Goal: Task Accomplishment & Management: Complete application form

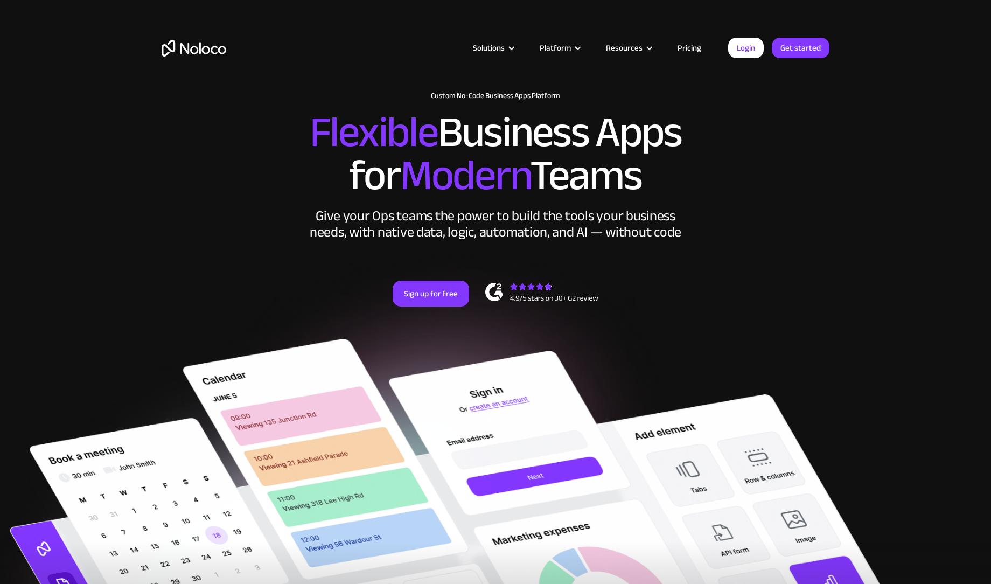
click at [0, 0] on link "Get started" at bounding box center [0, 0] width 0 height 0
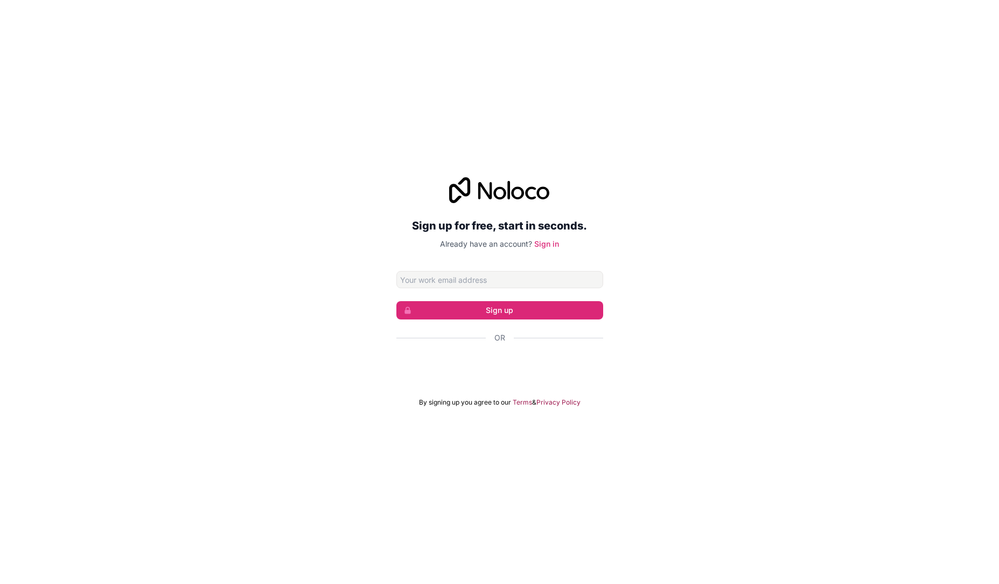
click at [425, 281] on input "Email address" at bounding box center [499, 279] width 207 height 17
type input "[EMAIL_ADDRESS][DOMAIN_NAME]"
click at [478, 316] on button "Sign up" at bounding box center [499, 310] width 207 height 18
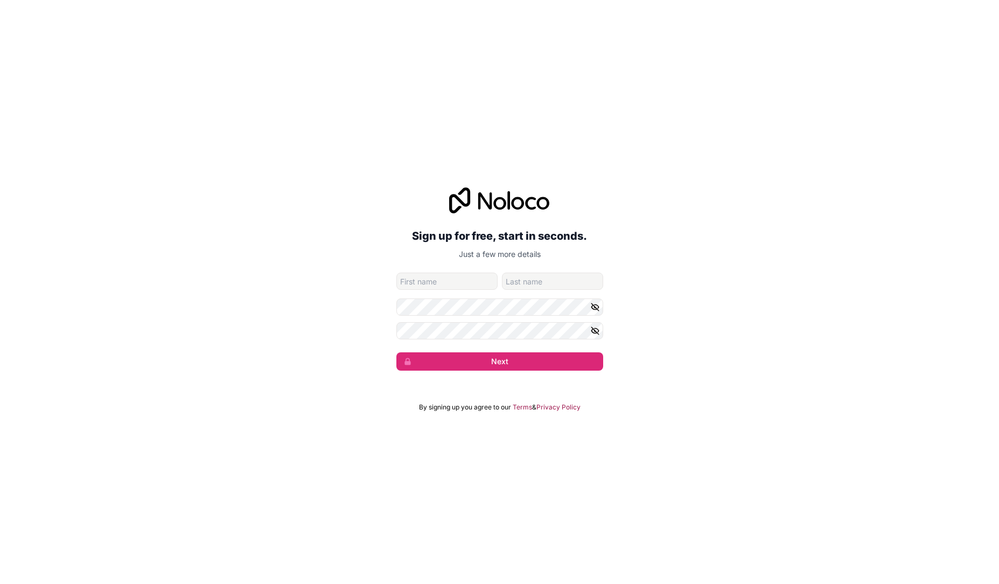
click at [447, 287] on input "given-name" at bounding box center [446, 281] width 101 height 17
type input "[PERSON_NAME]"
type input "Bettsack"
click at [396, 352] on button "Next" at bounding box center [499, 361] width 207 height 18
click at [460, 359] on button "Next" at bounding box center [499, 361] width 207 height 18
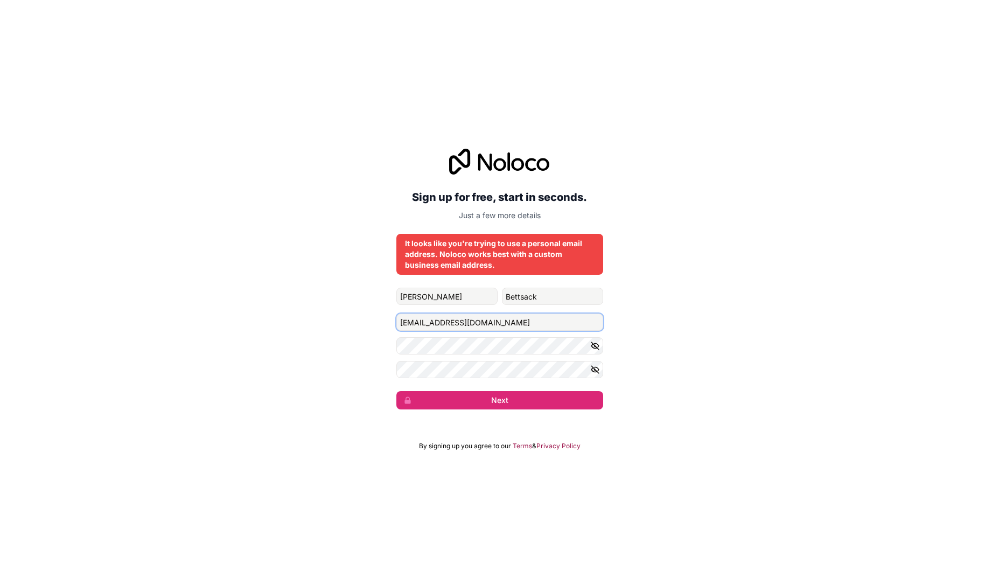
click at [483, 322] on input "[EMAIL_ADDRESS][DOMAIN_NAME]" at bounding box center [499, 322] width 207 height 17
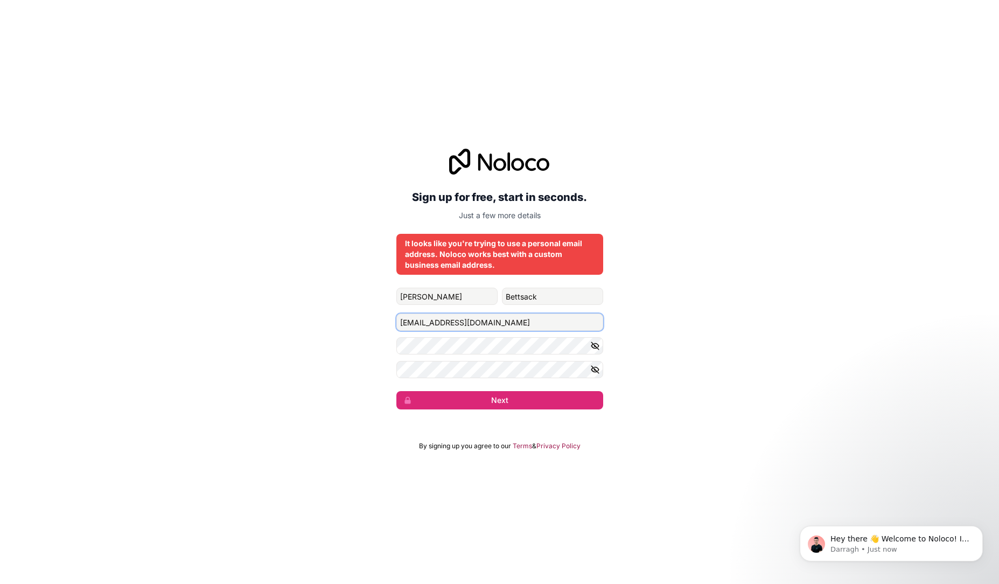
type input "[EMAIL_ADDRESS][DOMAIN_NAME]"
click at [396, 391] on button "Next" at bounding box center [499, 400] width 207 height 18
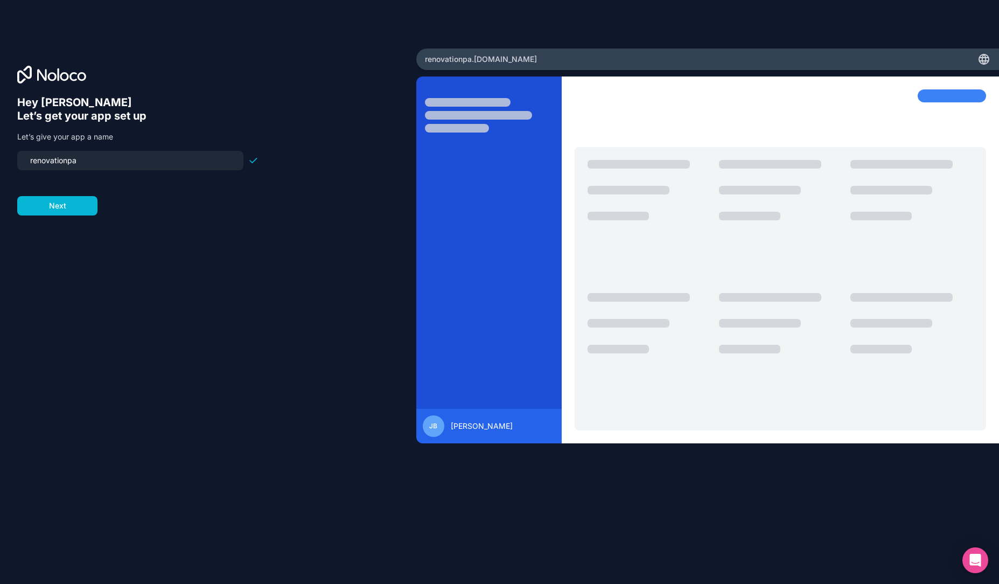
click at [141, 166] on input "renovationpa" at bounding box center [130, 160] width 213 height 15
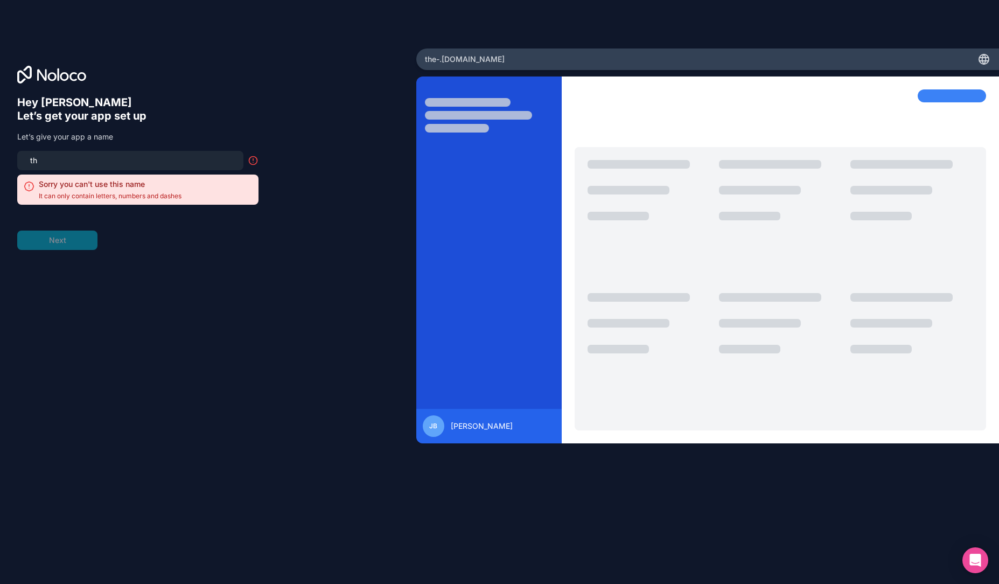
type input "t"
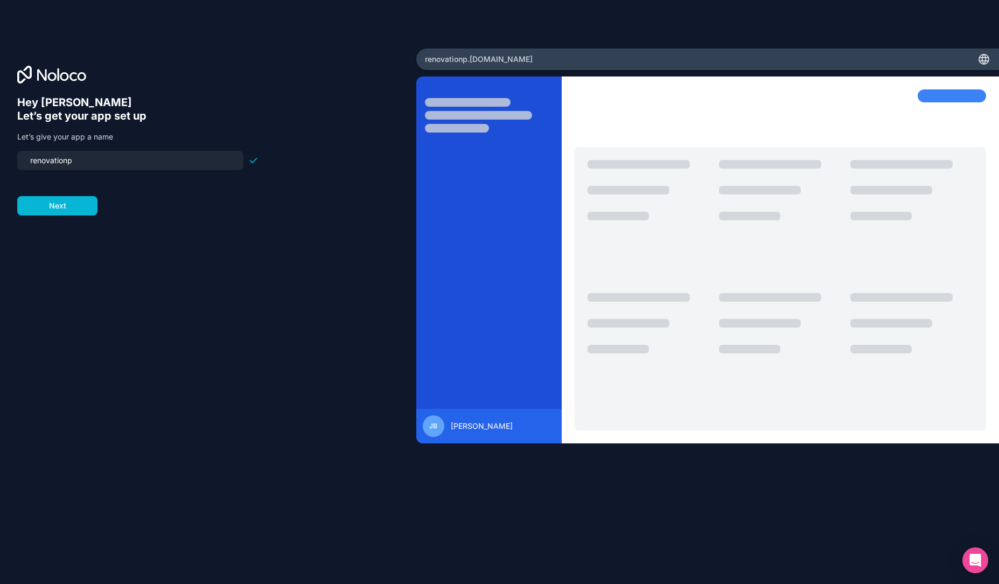
type input "renovationpa"
click at [87, 205] on button "Next" at bounding box center [57, 205] width 80 height 19
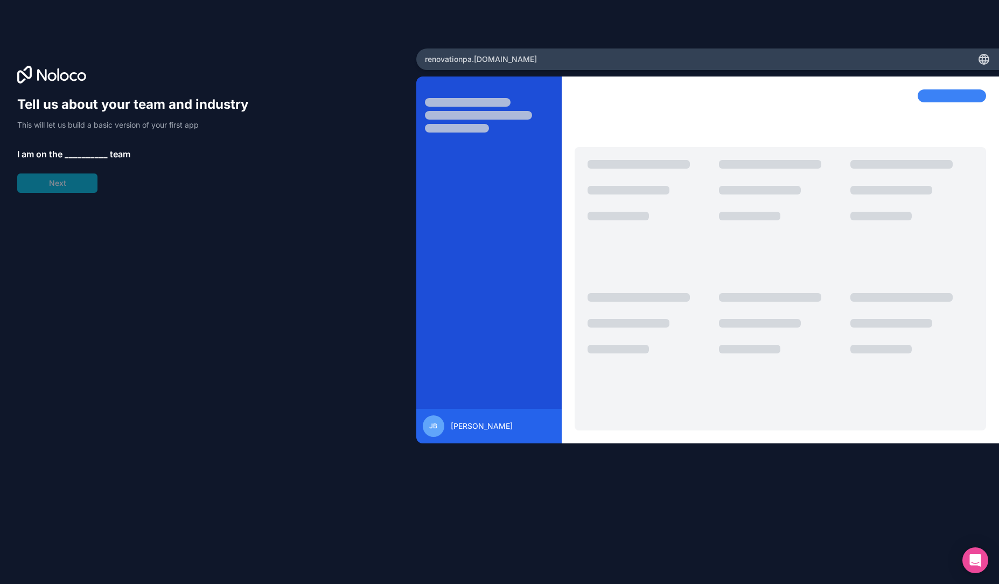
click at [82, 157] on span "__________" at bounding box center [86, 154] width 43 height 13
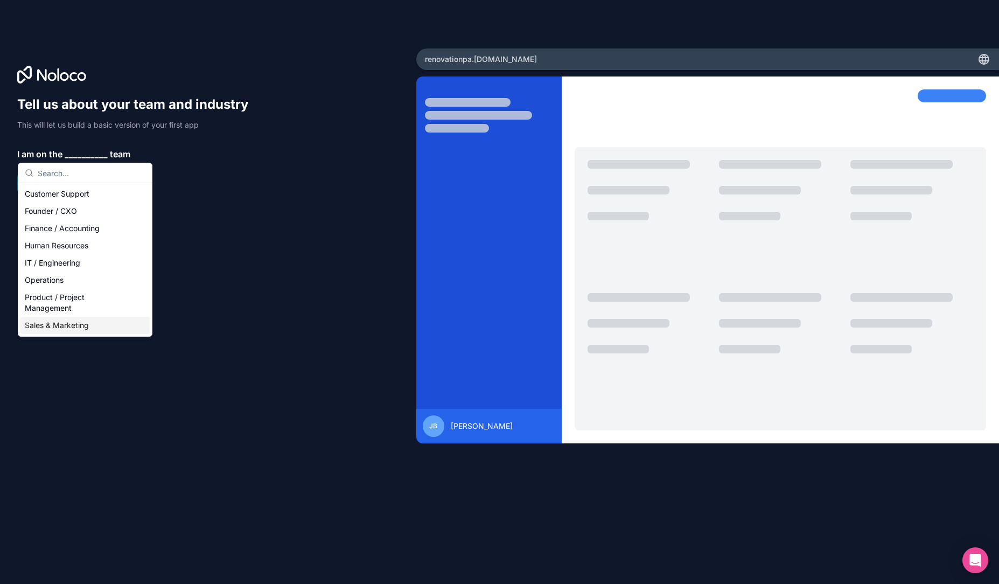
click at [81, 322] on div "Sales & Marketing" at bounding box center [84, 325] width 129 height 17
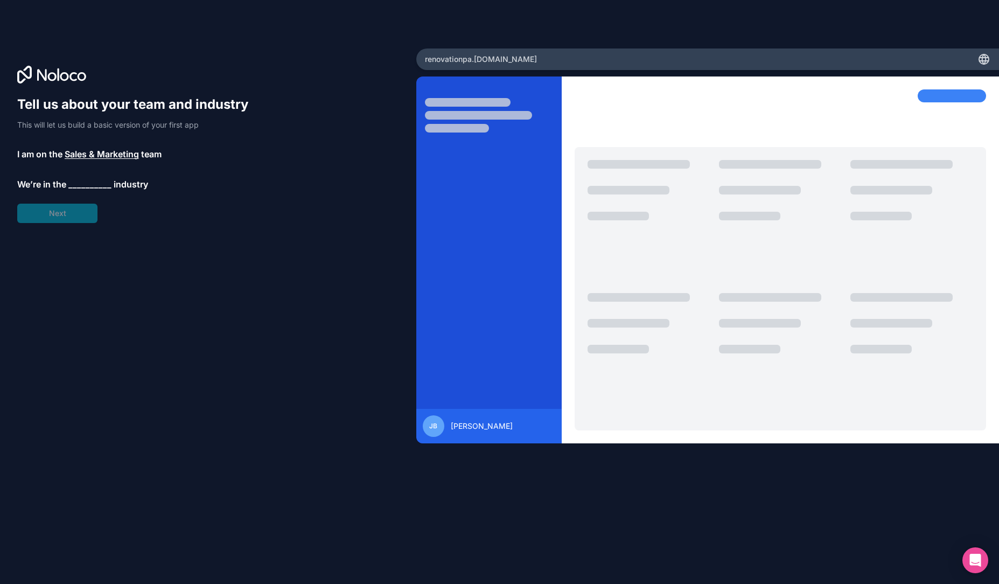
click at [72, 192] on div "Tell us about your team and industry This will let us build a basic version of …" at bounding box center [137, 159] width 241 height 127
click at [76, 189] on span "__________" at bounding box center [89, 184] width 43 height 13
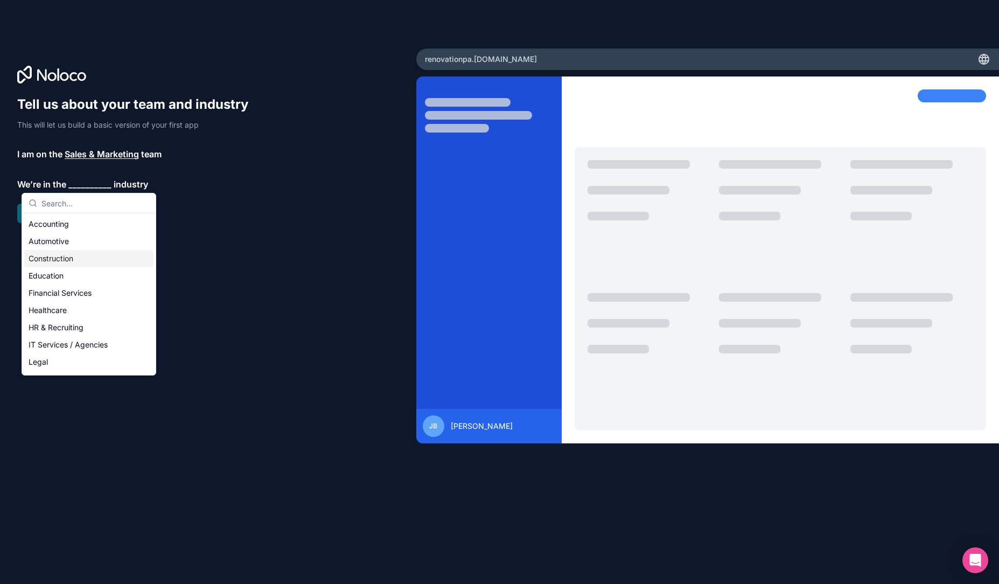
click at [79, 255] on div "Construction" at bounding box center [88, 258] width 129 height 17
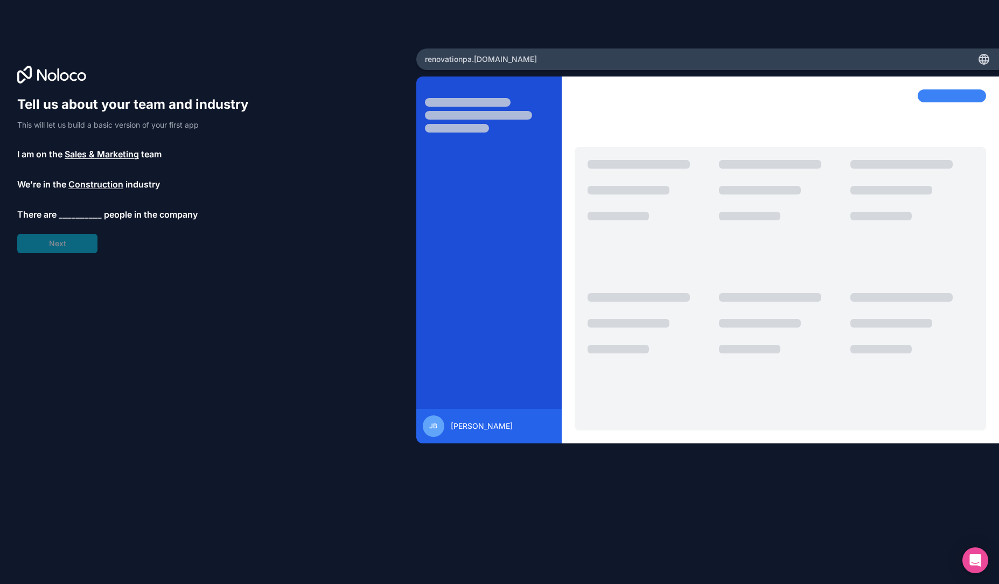
click at [69, 214] on span "__________" at bounding box center [80, 214] width 43 height 13
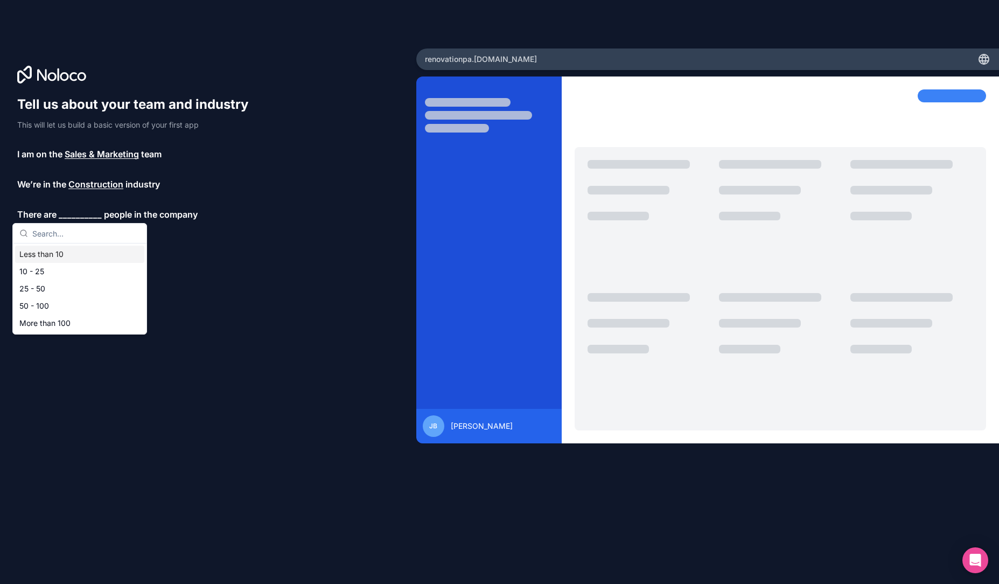
click at [70, 255] on div "Less than 10" at bounding box center [79, 254] width 129 height 17
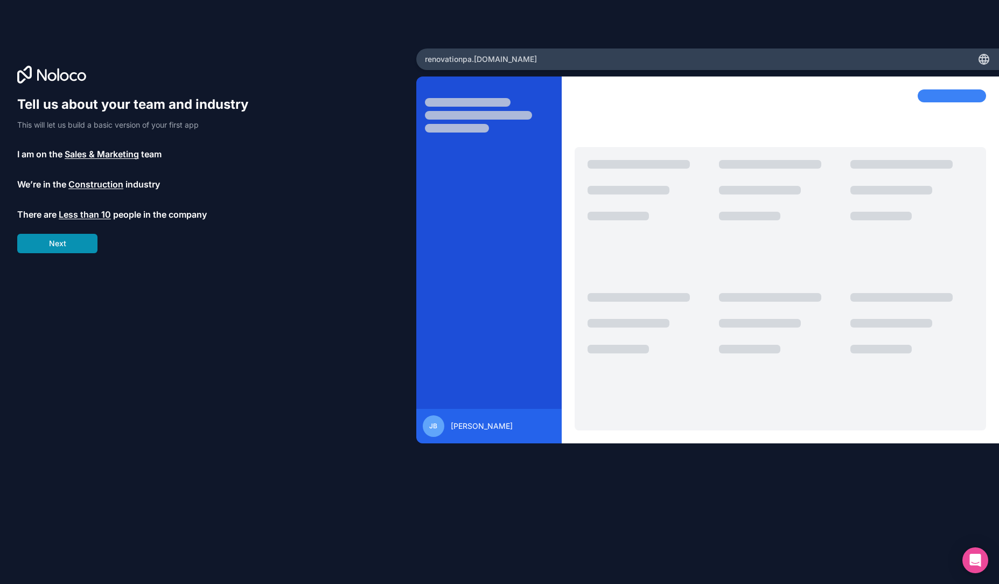
click at [69, 246] on button "Next" at bounding box center [57, 243] width 80 height 19
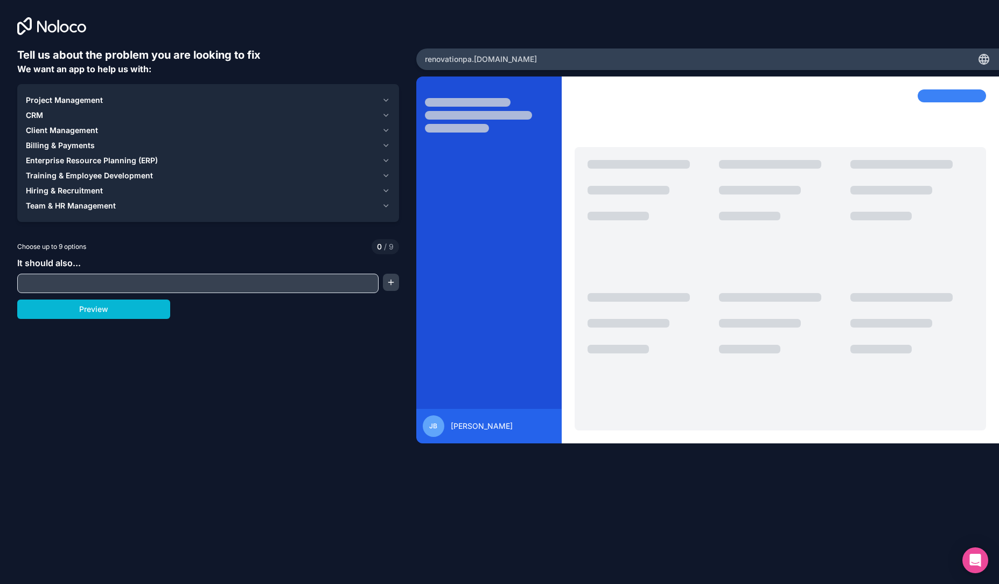
click at [95, 101] on span "Project Management" at bounding box center [64, 100] width 77 height 11
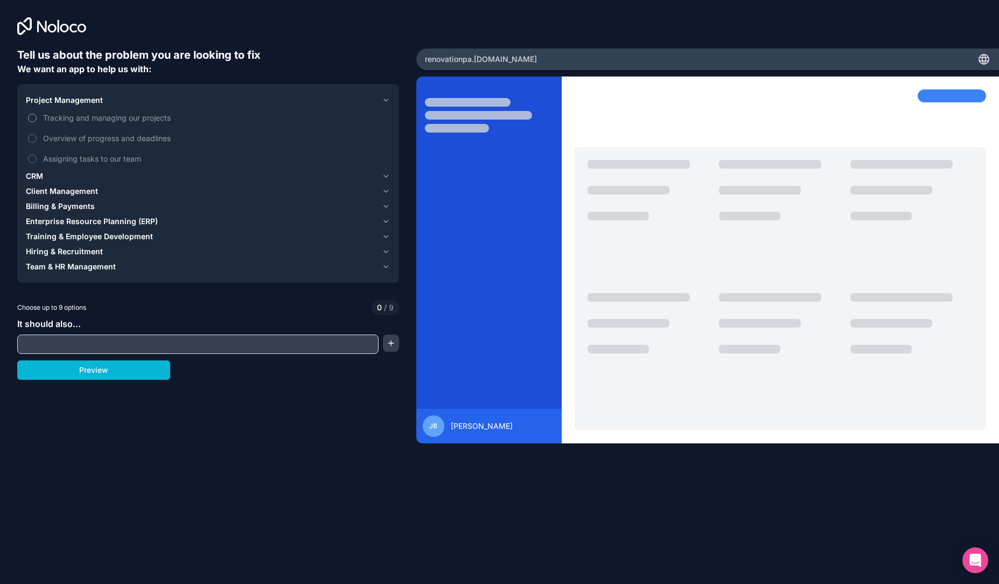
click at [31, 119] on button "Tracking and managing our projects" at bounding box center [32, 118] width 9 height 9
click at [37, 140] on label "Overview of progress and deadlines" at bounding box center [208, 138] width 365 height 20
click at [37, 140] on button "Overview of progress and deadlines" at bounding box center [32, 138] width 9 height 9
click at [39, 177] on span "CRM" at bounding box center [34, 176] width 17 height 11
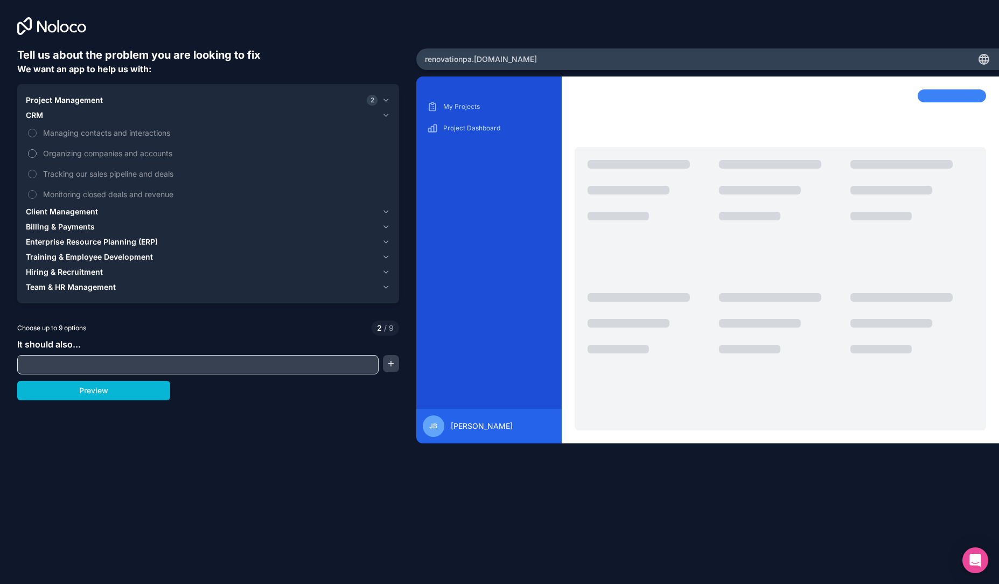
click at [32, 152] on button "Organizing companies and accounts" at bounding box center [32, 153] width 9 height 9
click at [36, 173] on button "Tracking our sales pipeline and deals" at bounding box center [32, 174] width 9 height 9
click at [37, 196] on label "Monitoring closed deals and revenue" at bounding box center [208, 194] width 365 height 20
click at [37, 196] on button "Monitoring closed deals and revenue" at bounding box center [32, 194] width 9 height 9
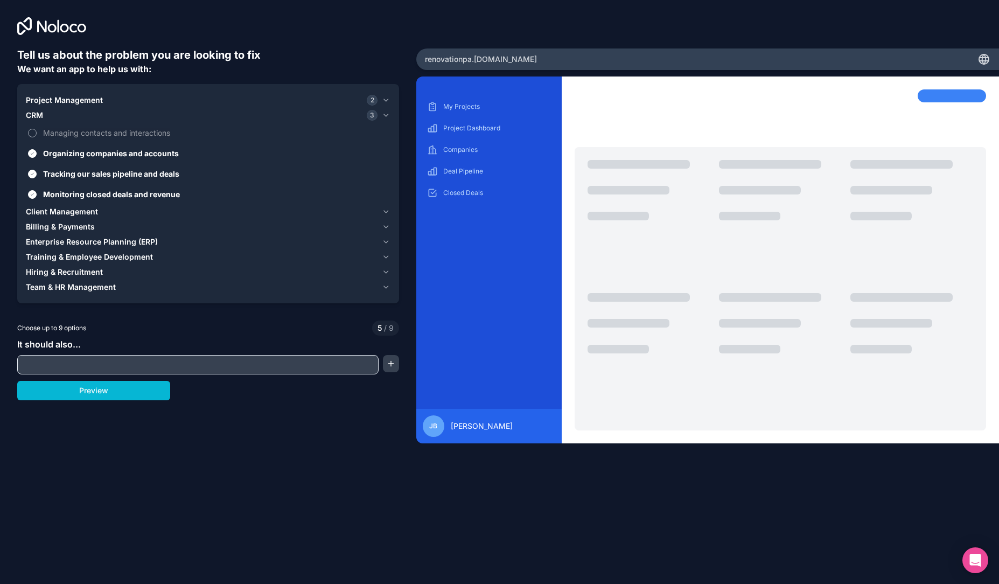
click at [31, 135] on button "Managing contacts and interactions" at bounding box center [32, 133] width 9 height 9
click at [31, 136] on button "Managing contacts and interactions" at bounding box center [32, 133] width 9 height 9
click at [37, 131] on label "Managing contacts and interactions" at bounding box center [208, 133] width 365 height 20
click at [37, 131] on button "Managing contacts and interactions" at bounding box center [32, 133] width 9 height 9
click at [33, 132] on button "Managing contacts and interactions" at bounding box center [32, 133] width 9 height 9
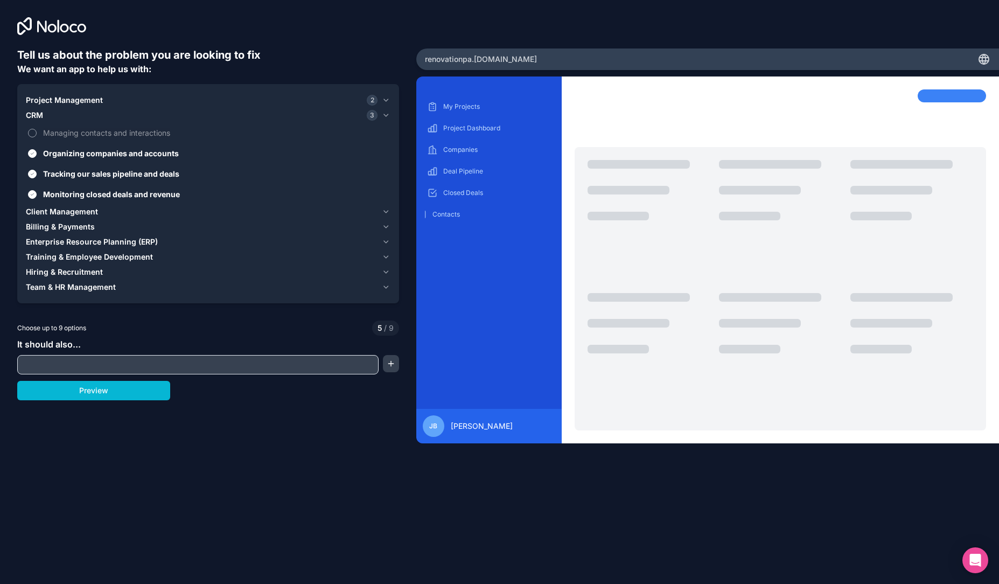
click at [33, 133] on button "Managing contacts and interactions" at bounding box center [32, 133] width 9 height 9
click at [61, 210] on span "Client Management" at bounding box center [62, 211] width 72 height 11
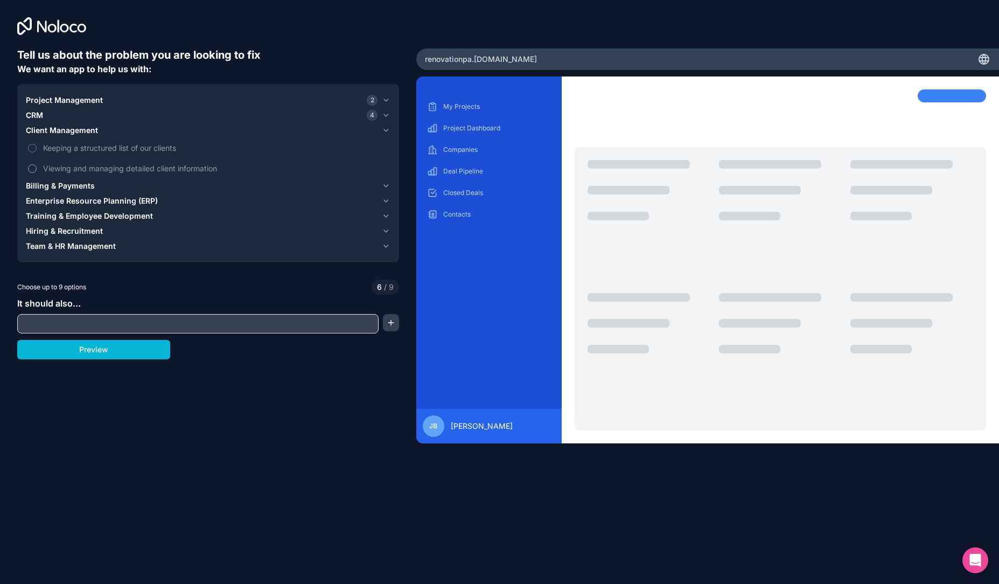
click at [39, 165] on label "Viewing and managing detailed client information" at bounding box center [208, 168] width 365 height 20
click at [37, 165] on button "Viewing and managing detailed client information" at bounding box center [32, 168] width 9 height 9
click at [35, 148] on button "Keeping a structured list of our clients" at bounding box center [32, 148] width 9 height 9
click at [57, 181] on span "Billing & Payments" at bounding box center [60, 185] width 69 height 11
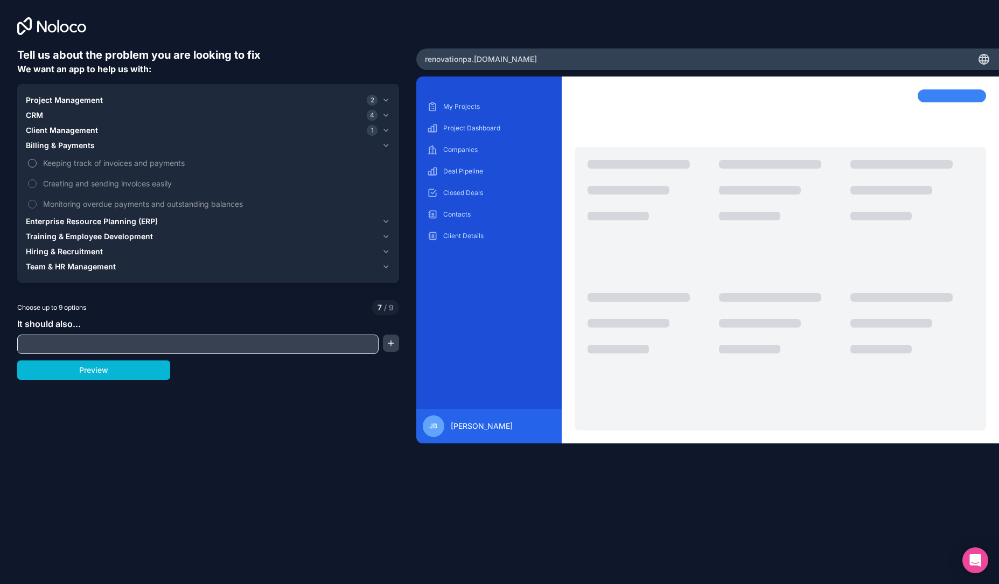
click at [34, 162] on button "Keeping track of invoices and payments" at bounding box center [32, 163] width 9 height 9
click at [38, 183] on label "Creating and sending invoices easily" at bounding box center [208, 183] width 365 height 20
click at [37, 183] on button "Creating and sending invoices easily" at bounding box center [32, 183] width 9 height 9
click at [83, 201] on span "Monitoring overdue payments and outstanding balances" at bounding box center [215, 203] width 345 height 11
click at [76, 204] on span "Monitoring overdue payments and outstanding balances" at bounding box center [215, 203] width 345 height 11
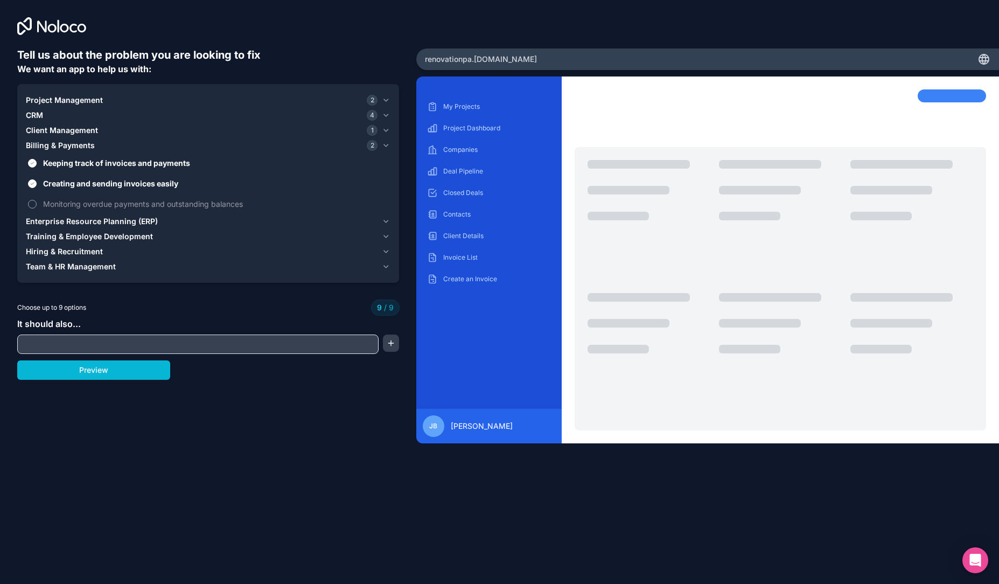
click at [46, 203] on span "Monitoring overdue payments and outstanding balances" at bounding box center [215, 203] width 345 height 11
click at [39, 217] on span "Enterprise Resource Planning (ERP)" at bounding box center [92, 221] width 132 height 11
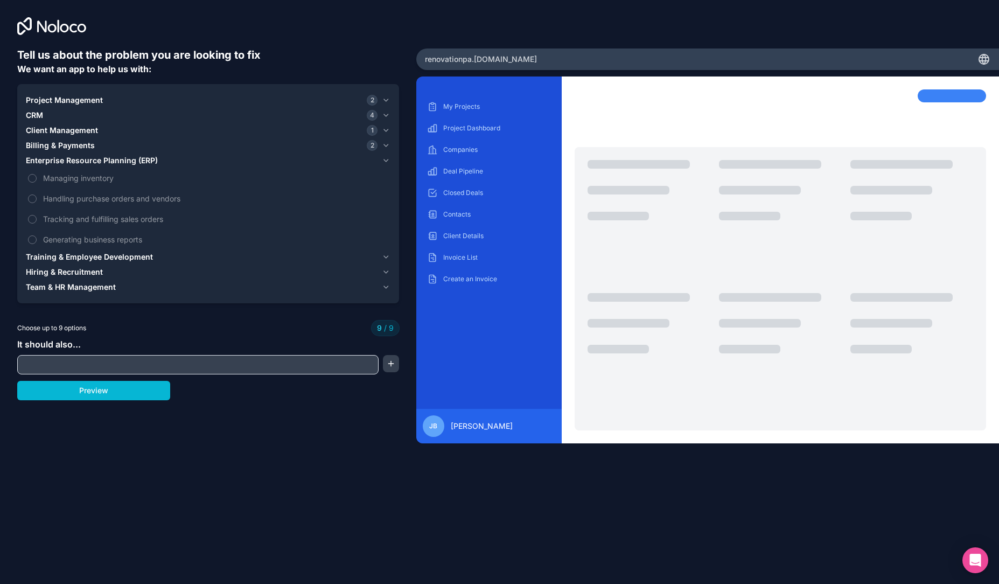
click at [34, 160] on span "Enterprise Resource Planning (ERP)" at bounding box center [92, 160] width 132 height 11
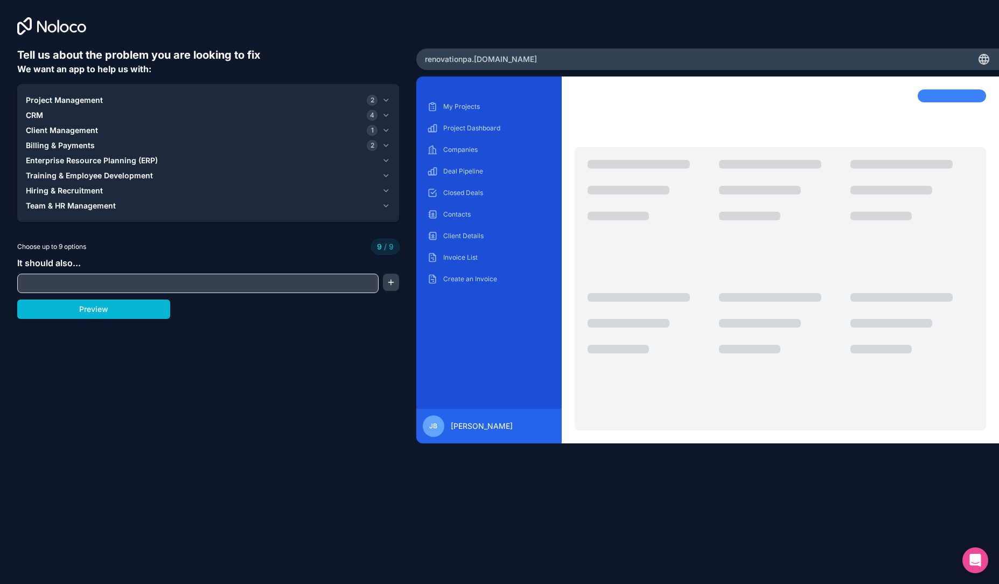
click at [48, 130] on span "Client Management" at bounding box center [62, 130] width 72 height 11
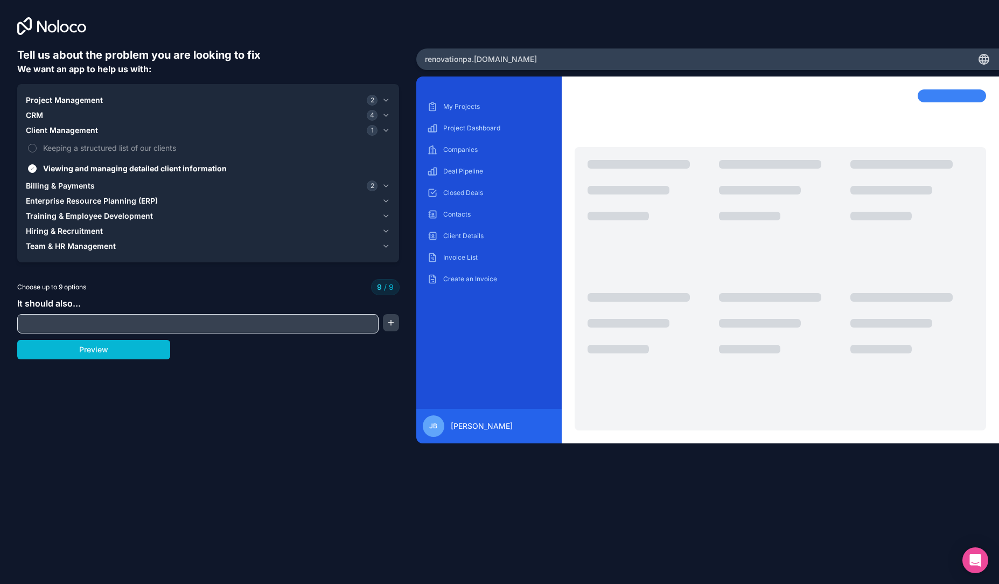
click at [45, 117] on div "CRM 4" at bounding box center [202, 115] width 352 height 11
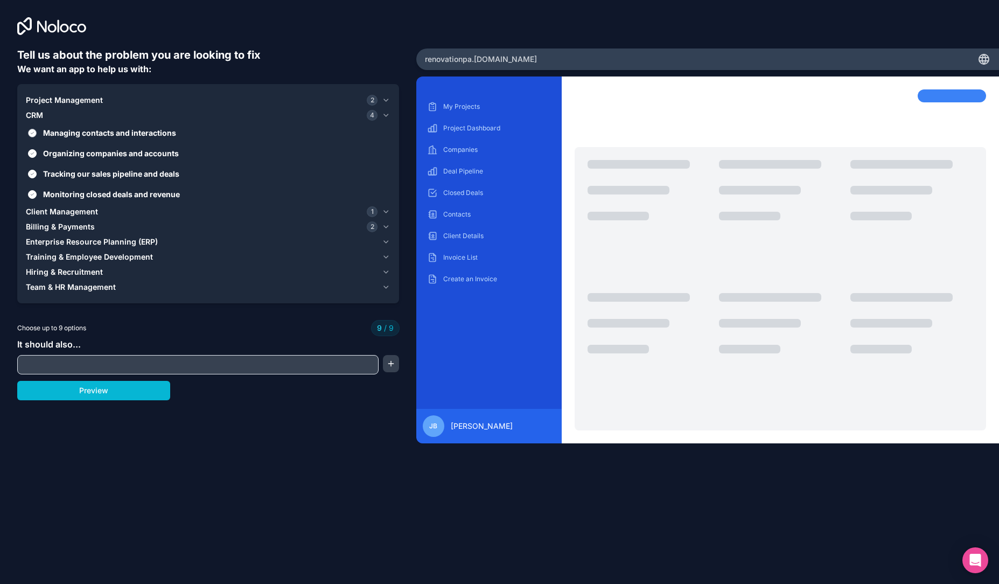
click at [31, 129] on button "Managing contacts and interactions" at bounding box center [32, 133] width 9 height 9
click at [30, 153] on button "Organizing companies and accounts" at bounding box center [32, 153] width 9 height 9
click at [36, 118] on span "CRM" at bounding box center [34, 115] width 17 height 11
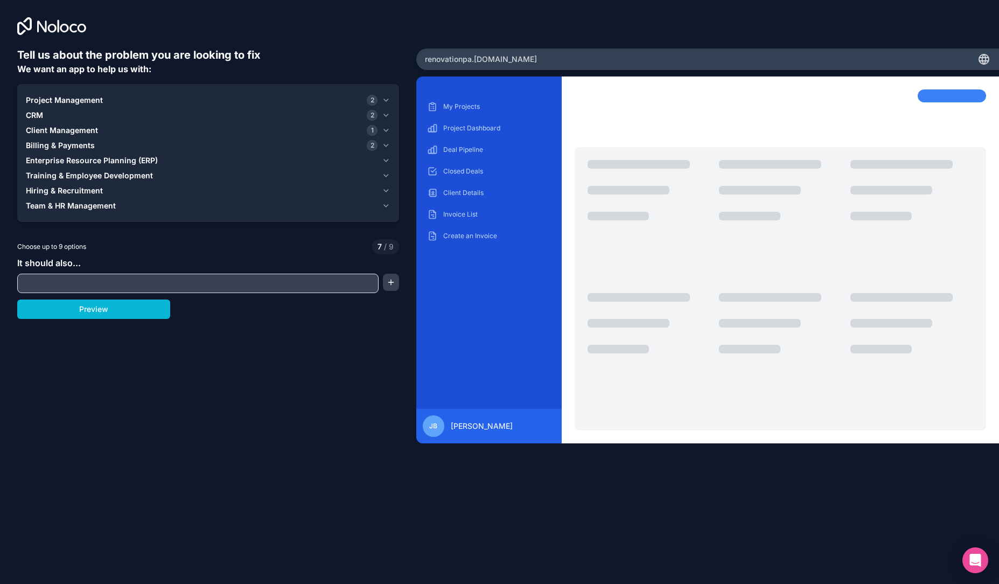
click at [51, 157] on span "Enterprise Resource Planning (ERP)" at bounding box center [92, 160] width 132 height 11
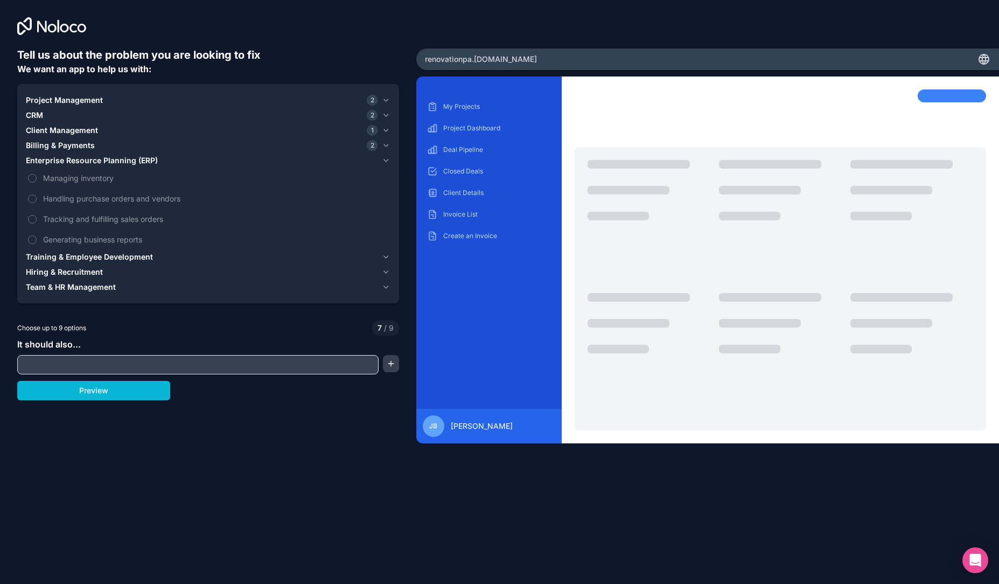
click at [37, 143] on span "Billing & Payments" at bounding box center [60, 145] width 69 height 11
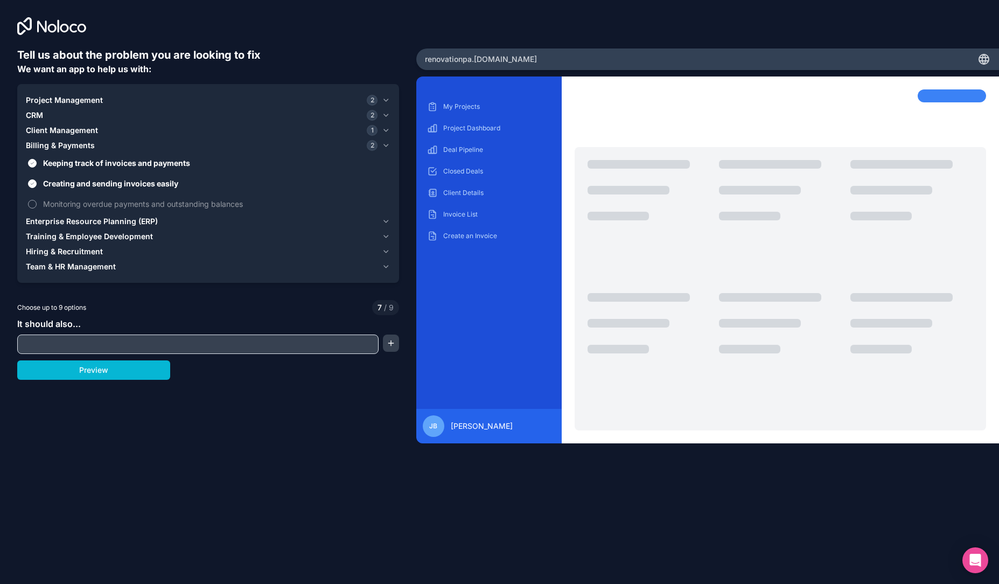
click at [31, 206] on button "Monitoring overdue payments and outstanding balances" at bounding box center [32, 204] width 9 height 9
click at [57, 220] on span "Enterprise Resource Planning (ERP)" at bounding box center [92, 221] width 132 height 11
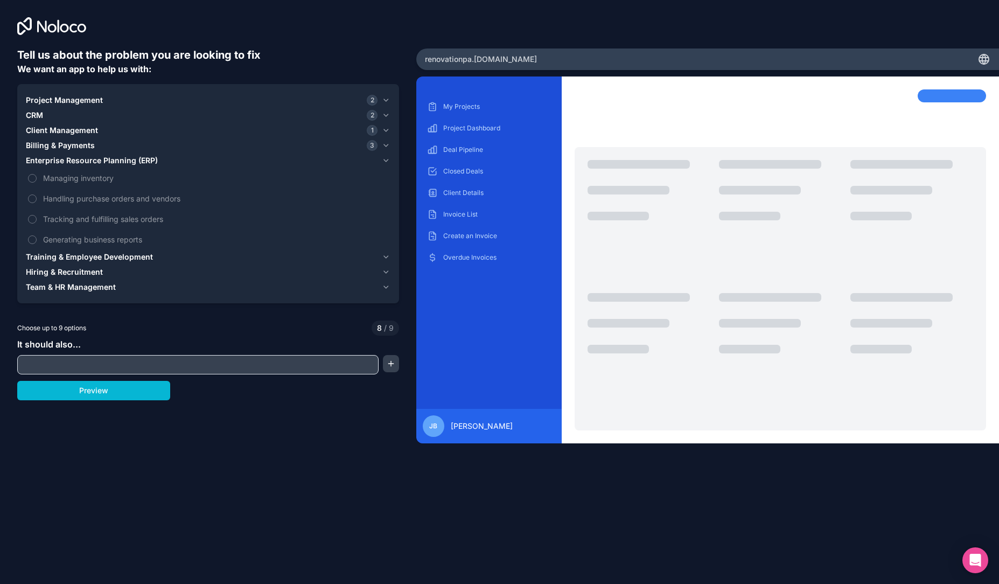
click at [66, 252] on span "Training & Employee Development" at bounding box center [89, 257] width 127 height 11
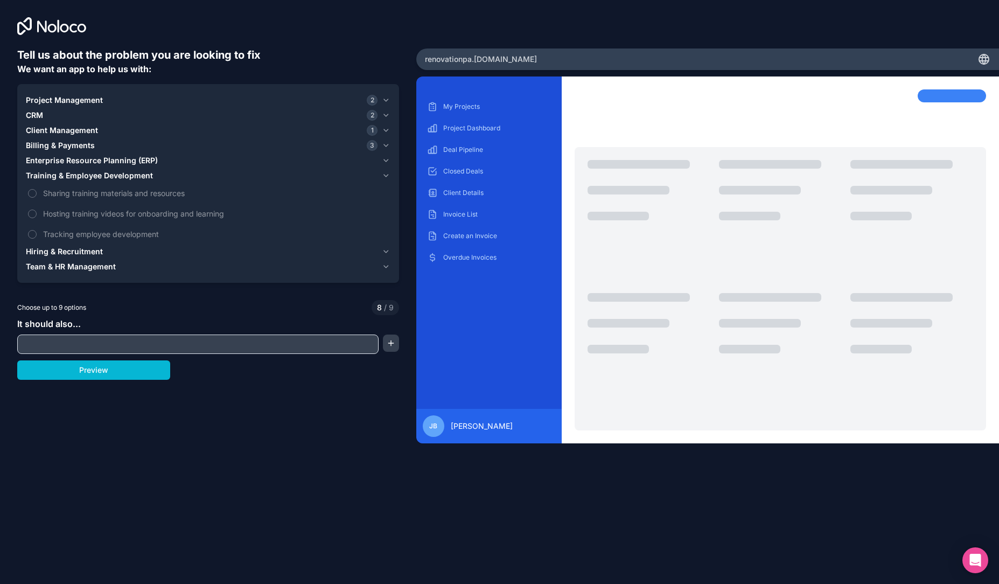
click at [83, 250] on span "Hiring & Recruitment" at bounding box center [64, 251] width 77 height 11
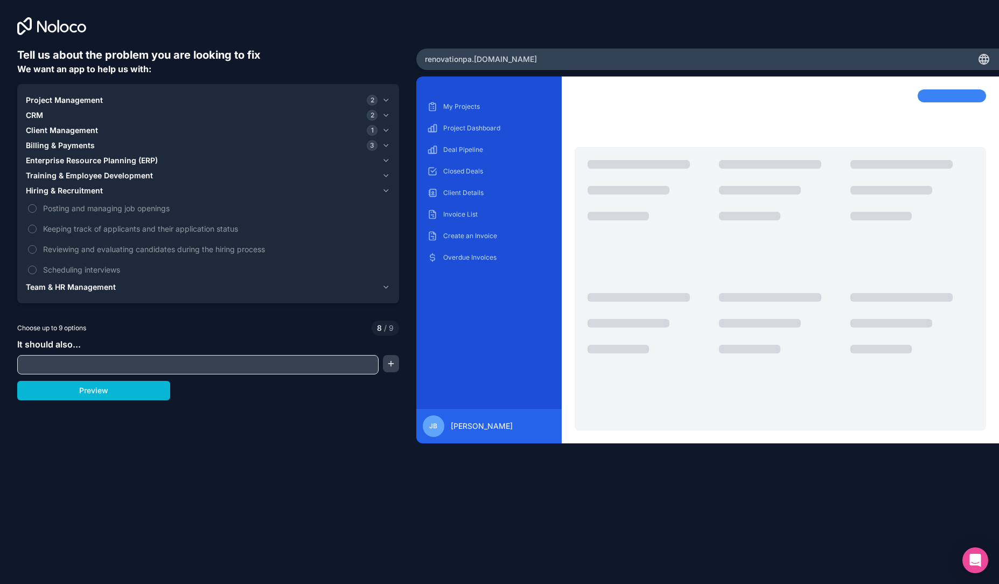
click at [78, 283] on span "Team & HR Management" at bounding box center [71, 287] width 90 height 11
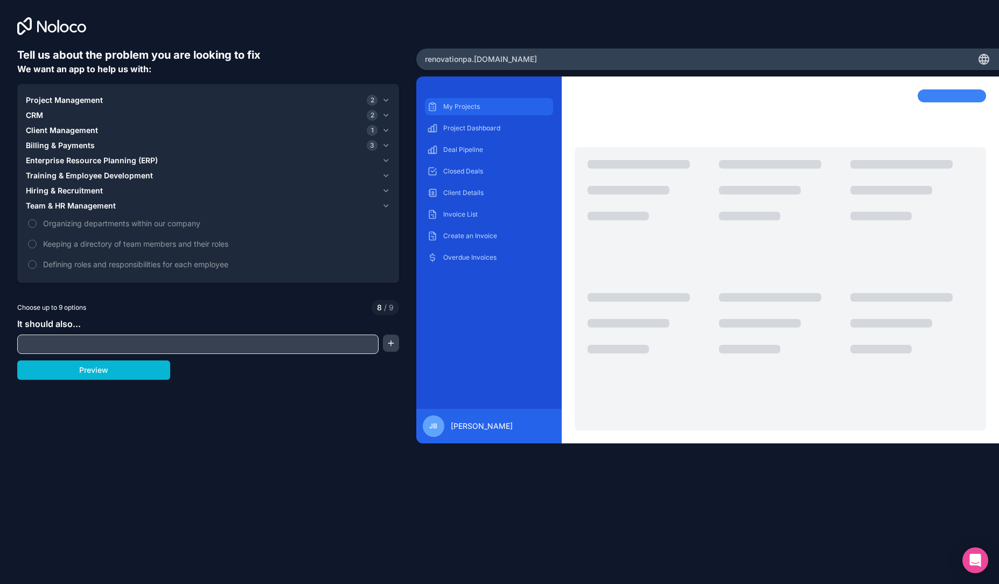
click at [462, 113] on div "My Projects" at bounding box center [489, 106] width 129 height 17
click at [82, 100] on span "Project Management" at bounding box center [64, 100] width 77 height 11
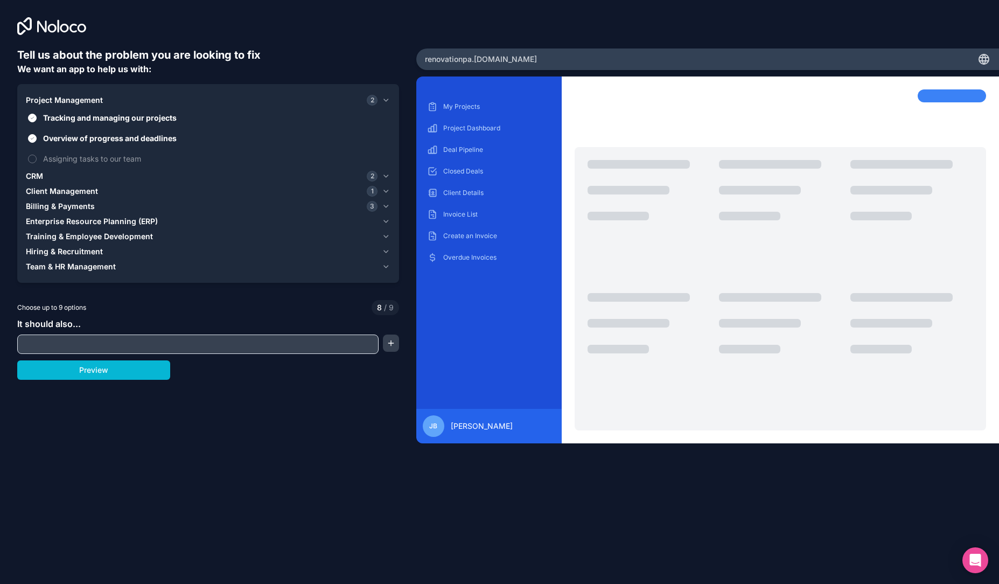
click at [82, 101] on span "Project Management" at bounding box center [64, 100] width 77 height 11
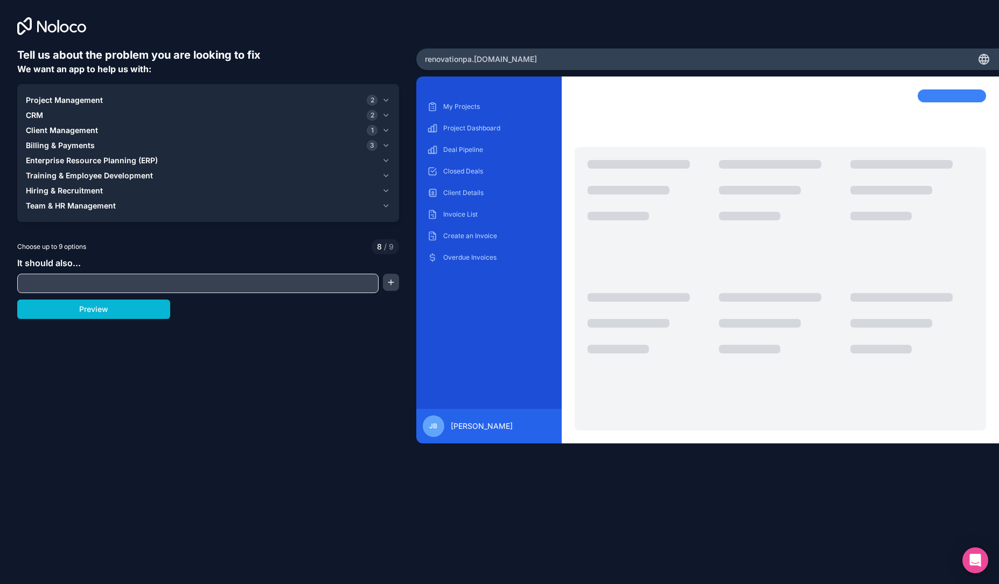
click at [48, 115] on div "CRM 2" at bounding box center [202, 115] width 352 height 11
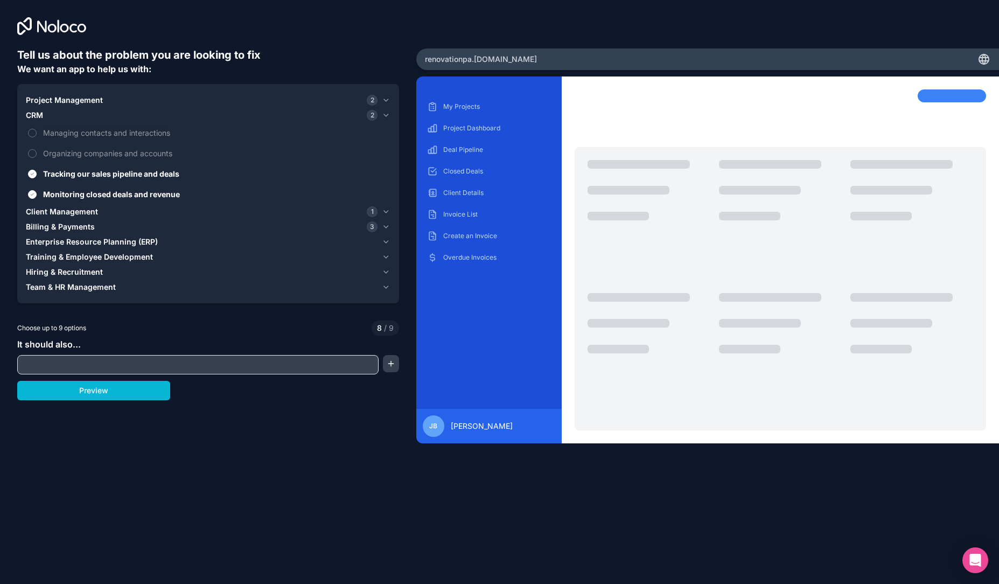
click at [48, 115] on div "CRM 2" at bounding box center [202, 115] width 352 height 11
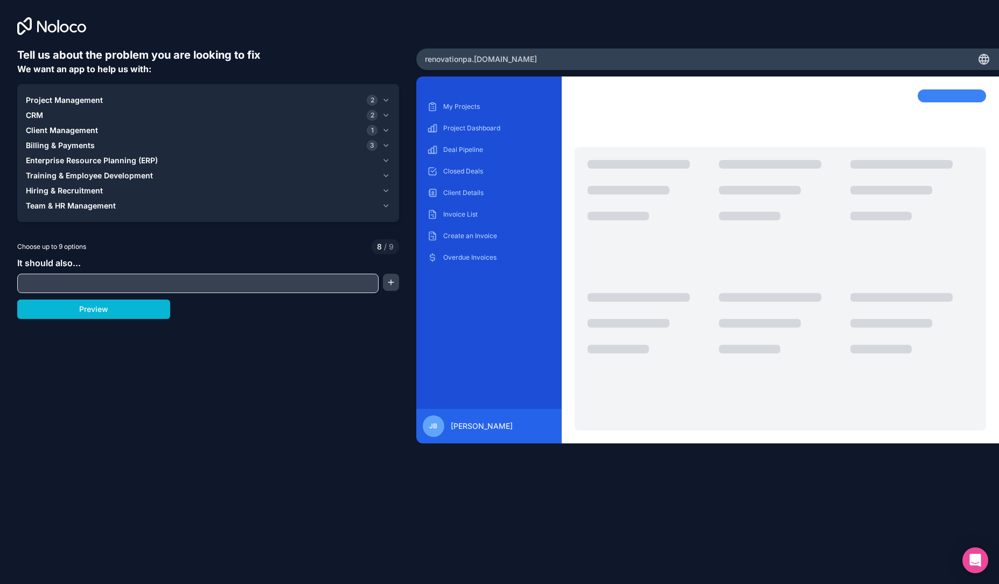
click at [73, 131] on span "Client Management" at bounding box center [62, 130] width 72 height 11
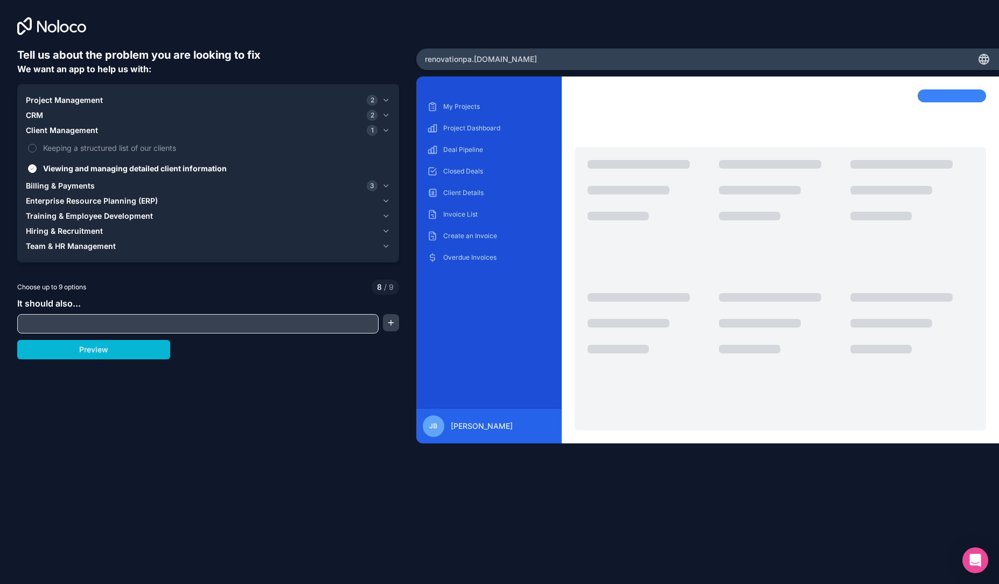
click at [73, 131] on span "Client Management" at bounding box center [62, 130] width 72 height 11
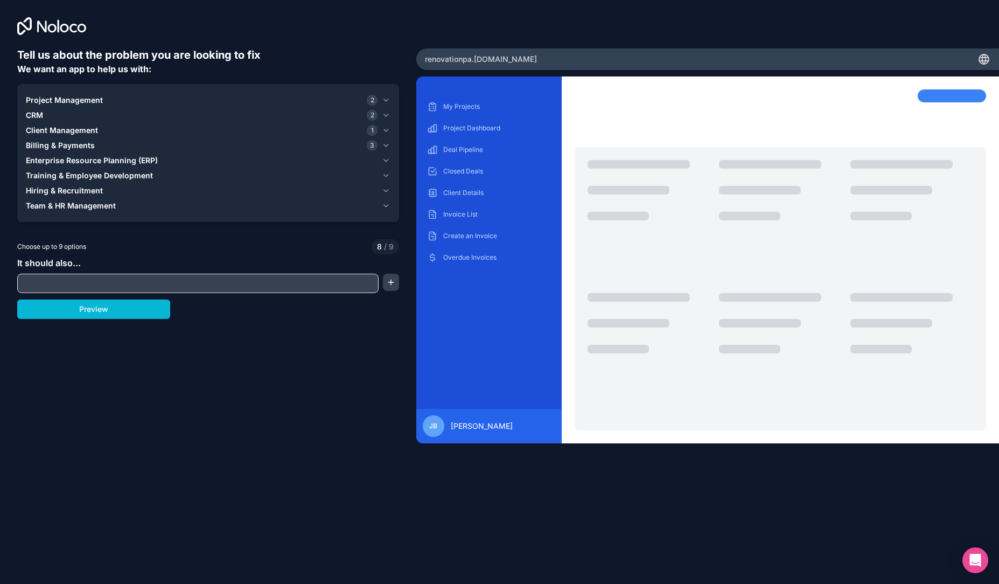
click at [75, 147] on span "Billing & Payments" at bounding box center [60, 145] width 69 height 11
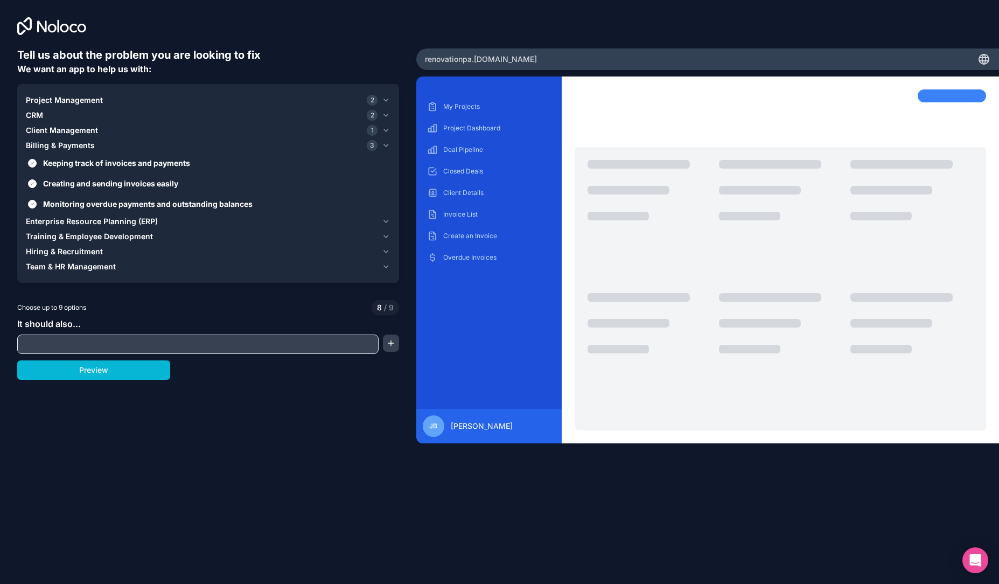
click at [65, 140] on span "Billing & Payments" at bounding box center [60, 145] width 69 height 11
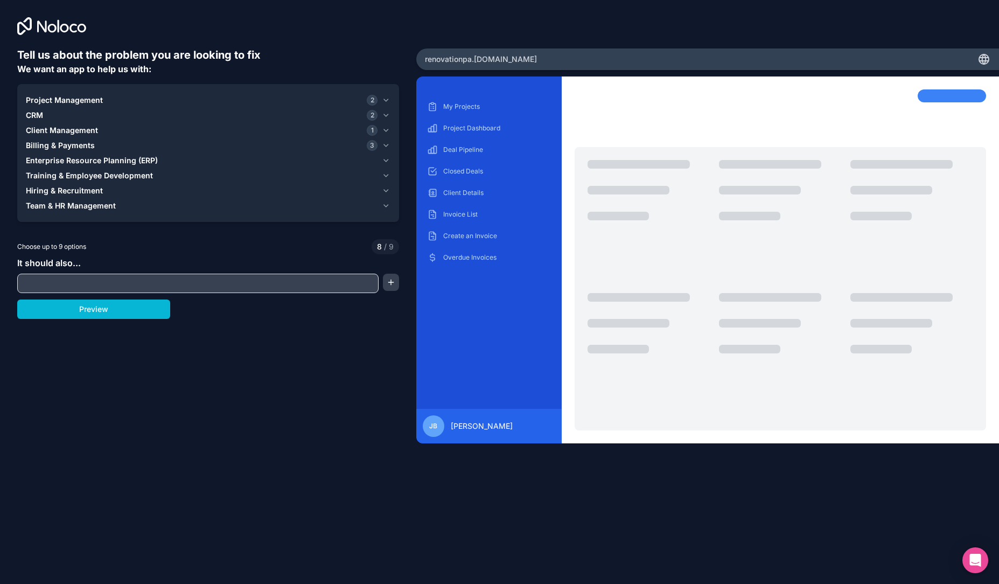
click at [48, 284] on input "text" at bounding box center [198, 283] width 356 height 15
type input "Quote Builder"
click at [387, 279] on button "button" at bounding box center [391, 282] width 16 height 17
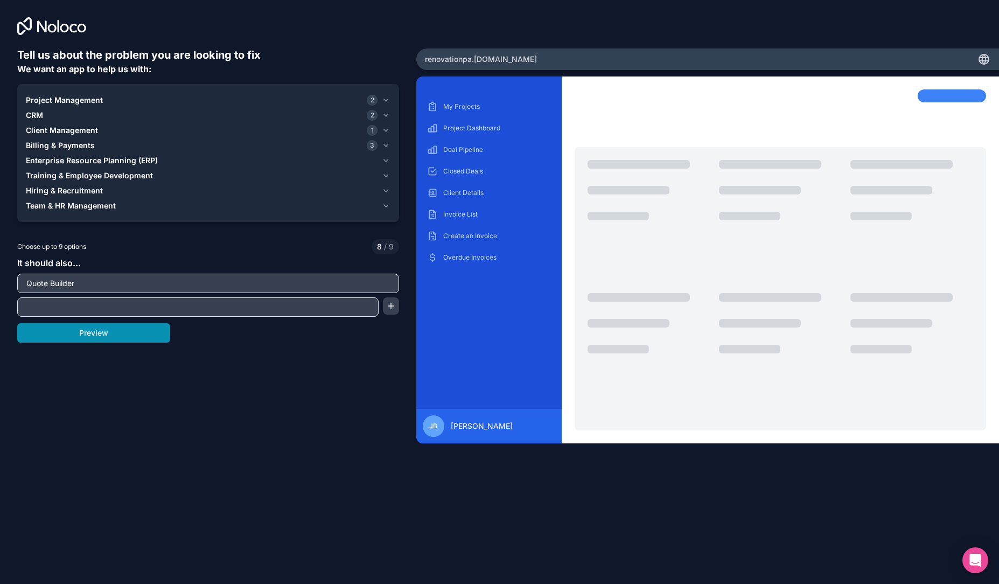
click at [92, 339] on button "Preview" at bounding box center [93, 332] width 153 height 19
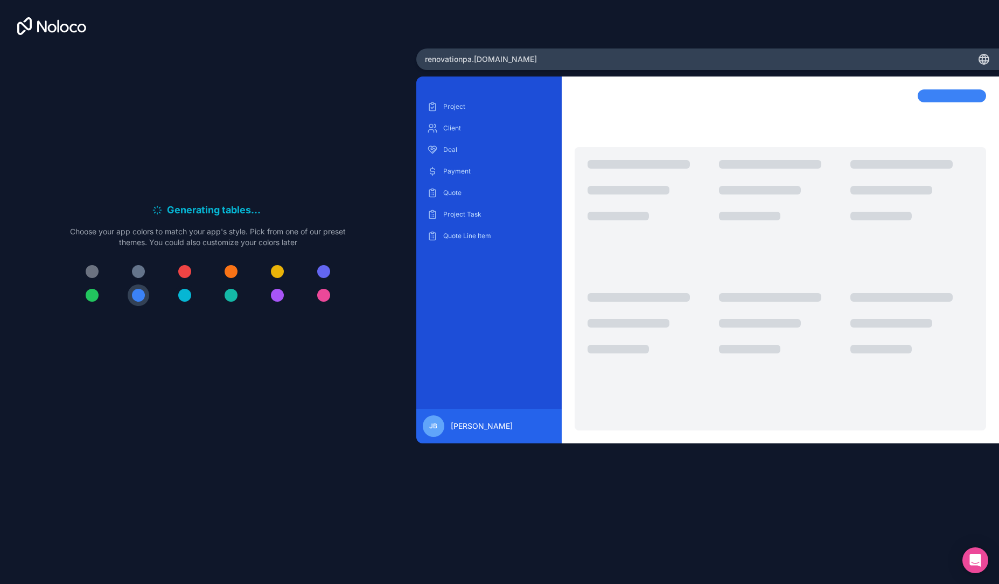
click at [189, 294] on div at bounding box center [184, 295] width 13 height 13
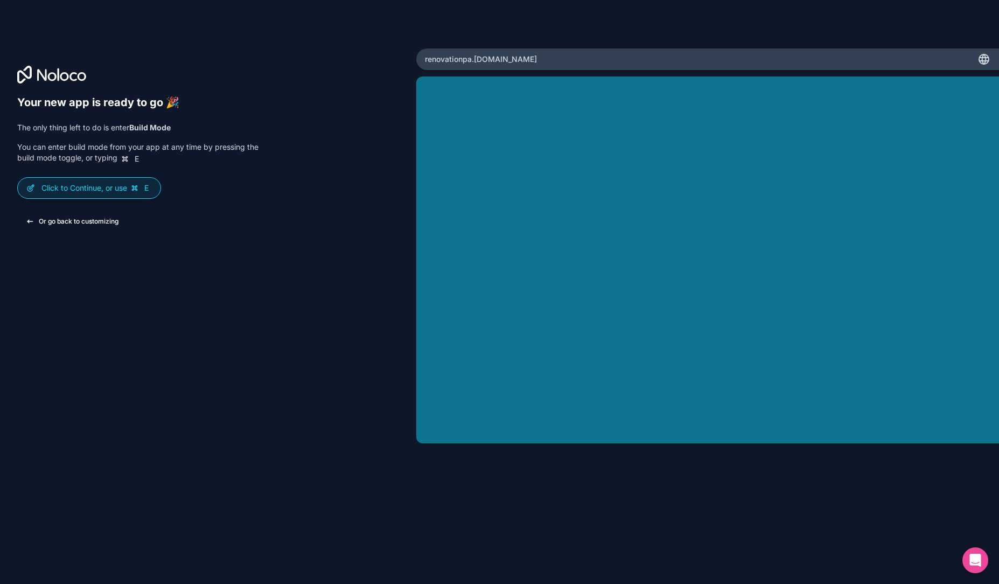
click at [101, 224] on button "Or go back to customizing" at bounding box center [72, 221] width 110 height 19
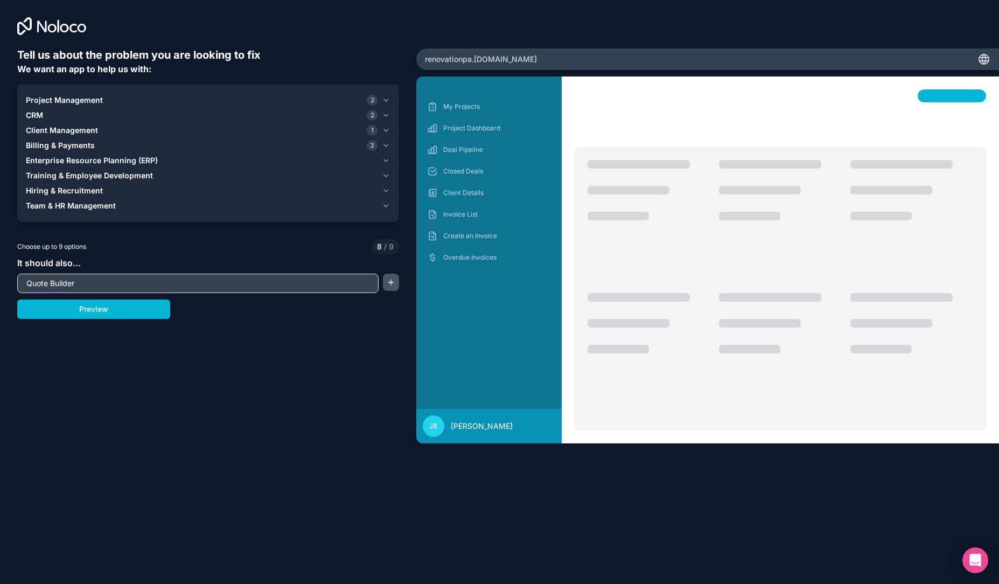
click at [395, 286] on button "button" at bounding box center [391, 282] width 16 height 17
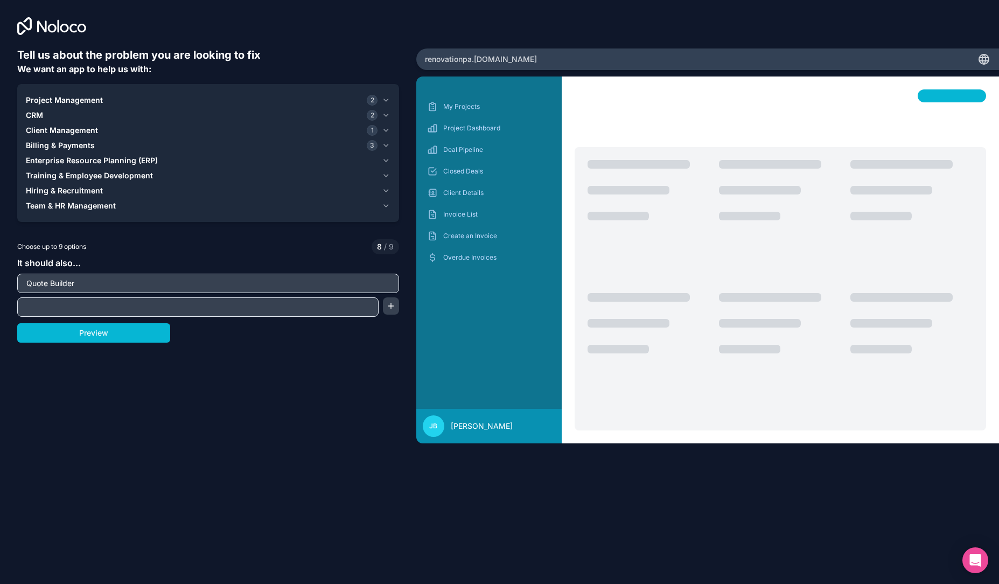
click at [290, 298] on div at bounding box center [197, 306] width 361 height 19
click at [294, 303] on input "text" at bounding box center [198, 307] width 356 height 15
type input "Price Catalogue"
click at [99, 331] on button "Preview" at bounding box center [93, 332] width 153 height 19
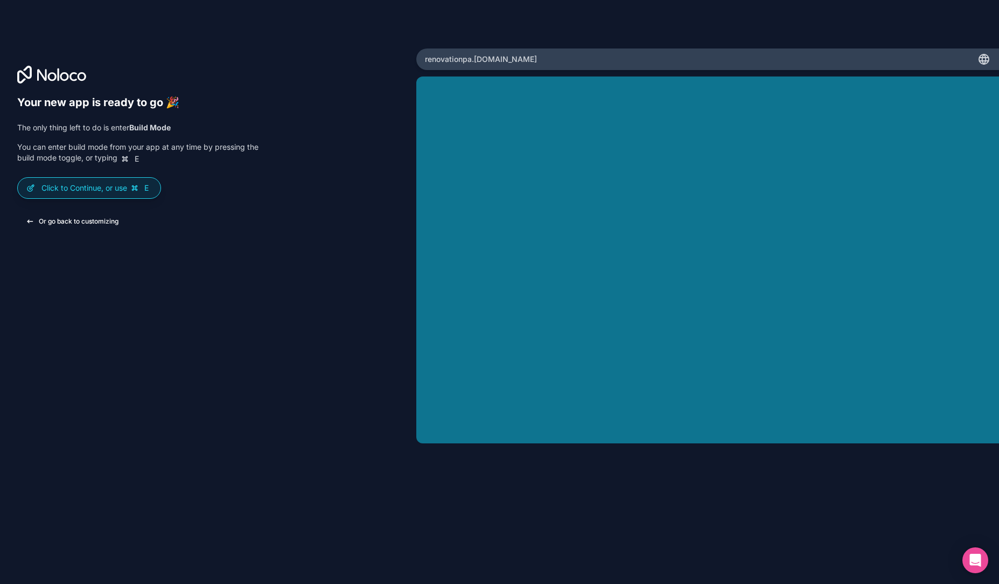
click at [88, 219] on button "Or go back to customizing" at bounding box center [72, 221] width 110 height 19
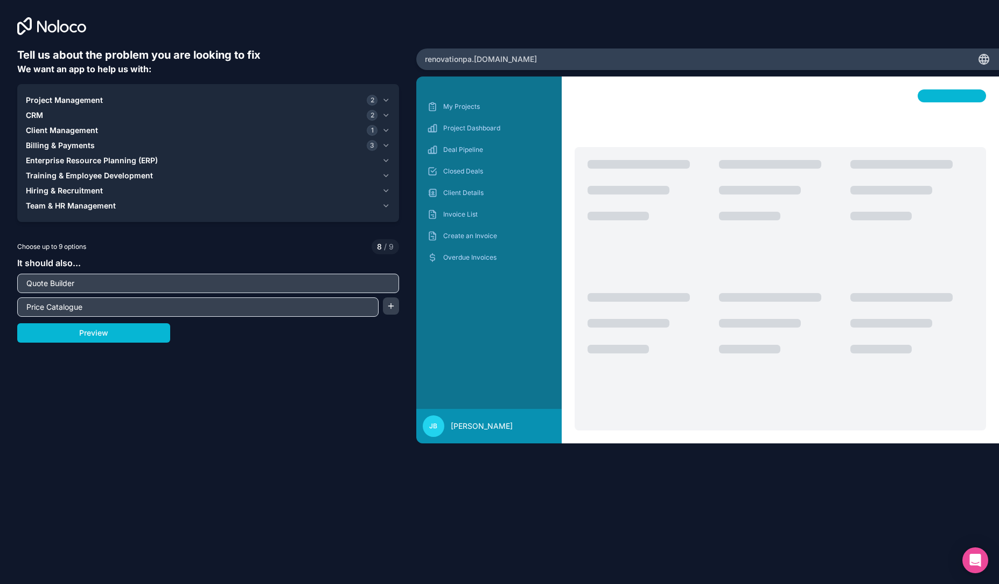
click at [457, 277] on div "My Projects Project Dashboard Deal Pipeline Closed Deals Client Details Invoice…" at bounding box center [489, 249] width 129 height 302
click at [462, 236] on p "Create an Invoice" at bounding box center [497, 236] width 108 height 9
click at [445, 214] on p "Invoice List" at bounding box center [497, 214] width 108 height 9
click at [136, 338] on button "Preview" at bounding box center [93, 332] width 153 height 19
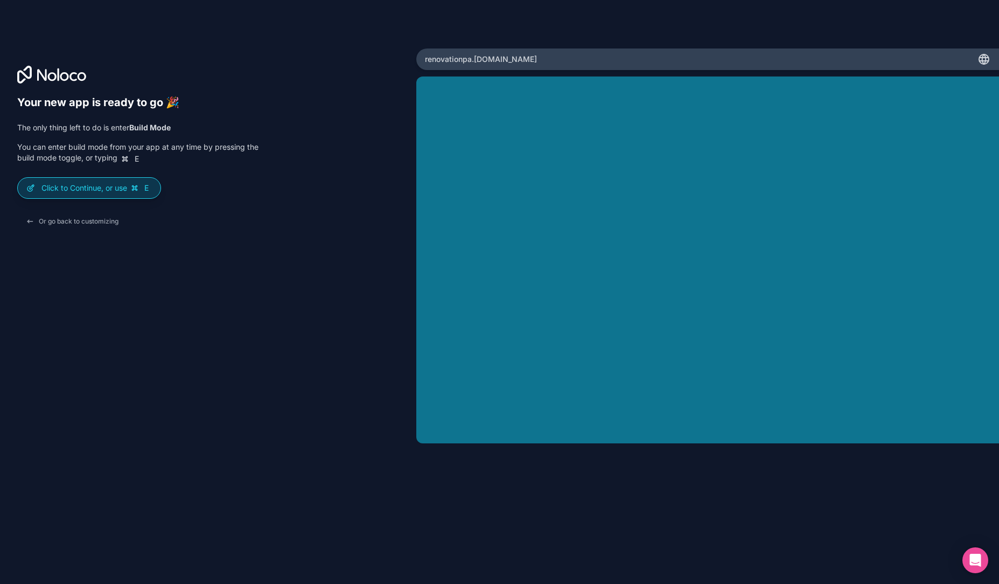
click at [78, 197] on div "Click to Continue, or use E" at bounding box center [89, 188] width 143 height 20
